Goal: Information Seeking & Learning: Learn about a topic

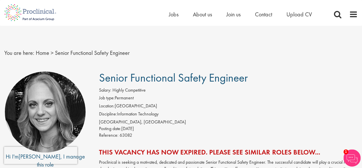
click at [188, 109] on li "Location: [GEOGRAPHIC_DATA]" at bounding box center [228, 107] width 259 height 8
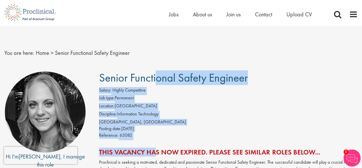
drag, startPoint x: 103, startPoint y: 84, endPoint x: 156, endPoint y: 142, distance: 78.0
click at [194, 120] on div "[GEOGRAPHIC_DATA], [GEOGRAPHIC_DATA]" at bounding box center [228, 122] width 259 height 7
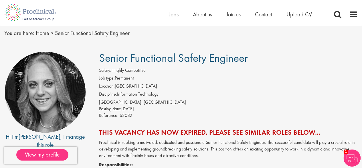
scroll to position [29, 0]
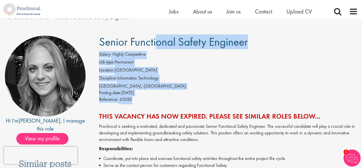
drag, startPoint x: 121, startPoint y: 56, endPoint x: 154, endPoint y: 98, distance: 53.8
click at [198, 79] on li "Discipline: Information Technology" at bounding box center [228, 79] width 259 height 8
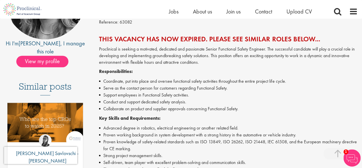
scroll to position [115, 0]
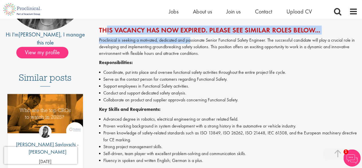
drag, startPoint x: 102, startPoint y: 32, endPoint x: 191, endPoint y: 40, distance: 89.1
click at [191, 40] on div "This vacancy has now expired. Please see similar roles below... Proclinical is …" at bounding box center [228, 134] width 259 height 217
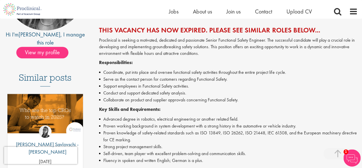
click at [228, 56] on div "Proclinical is seeking a motivated, dedicated and passionate Senior Functional …" at bounding box center [228, 140] width 259 height 206
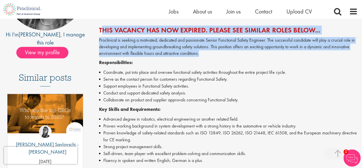
drag, startPoint x: 99, startPoint y: 30, endPoint x: 206, endPoint y: 54, distance: 110.1
click at [206, 54] on div "Senior Functional Safety Engineer Salary: Highly Competitive Job type: Permanen…" at bounding box center [226, 124] width 272 height 349
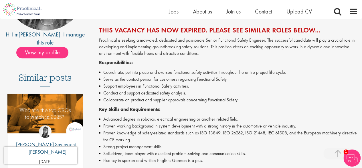
click at [188, 58] on div "Proclinical is seeking a motivated, dedicated and passionate Senior Functional …" at bounding box center [228, 140] width 259 height 206
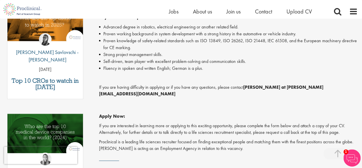
scroll to position [229, 0]
